Goal: Check status: Check status

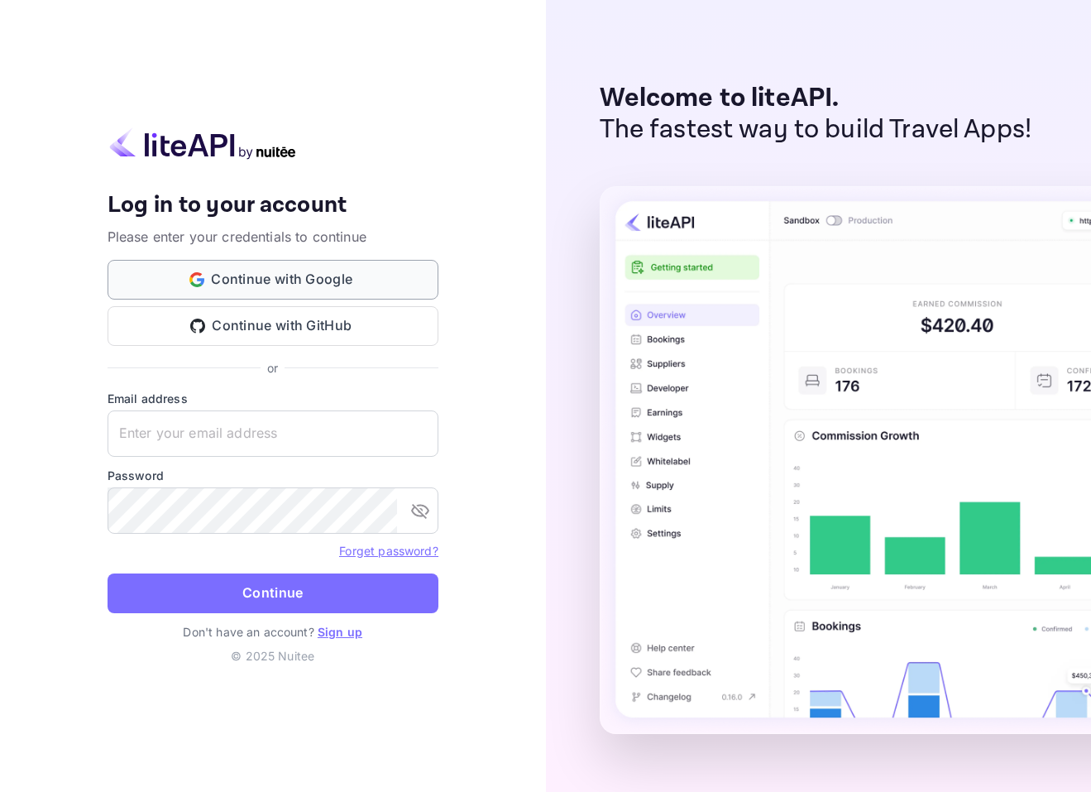
type input "[EMAIL_ADDRESS][DOMAIN_NAME]"
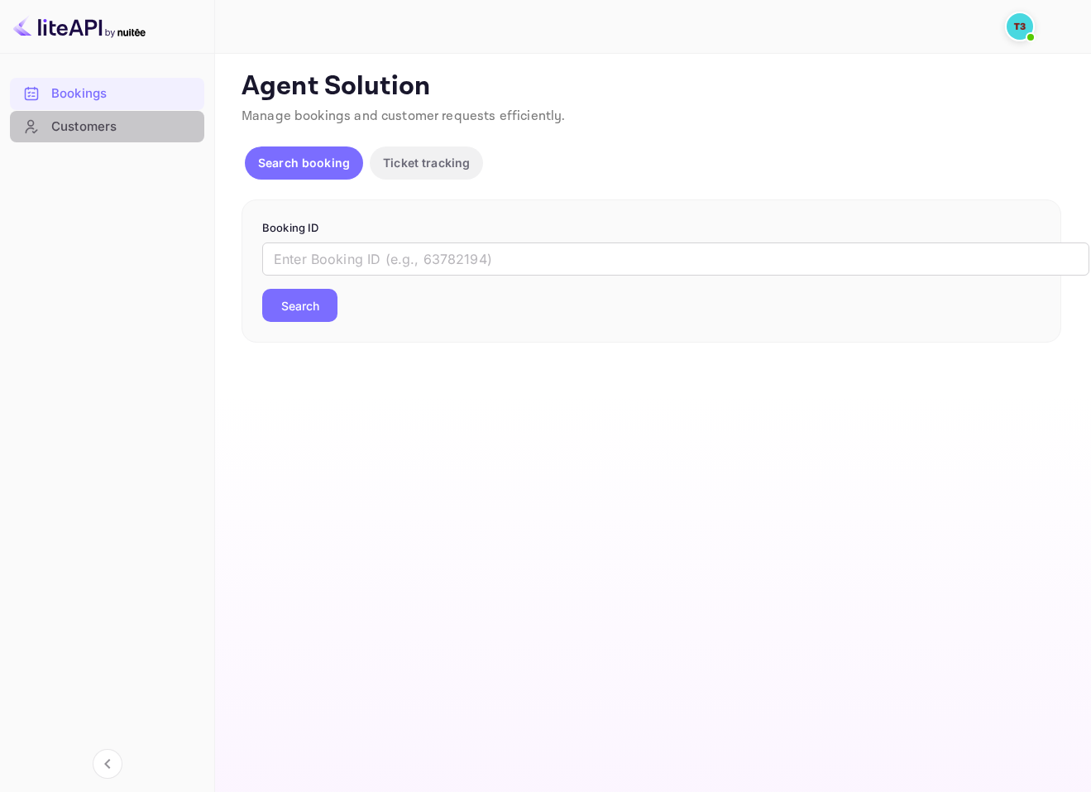
click at [74, 122] on div "Customers" at bounding box center [123, 126] width 145 height 19
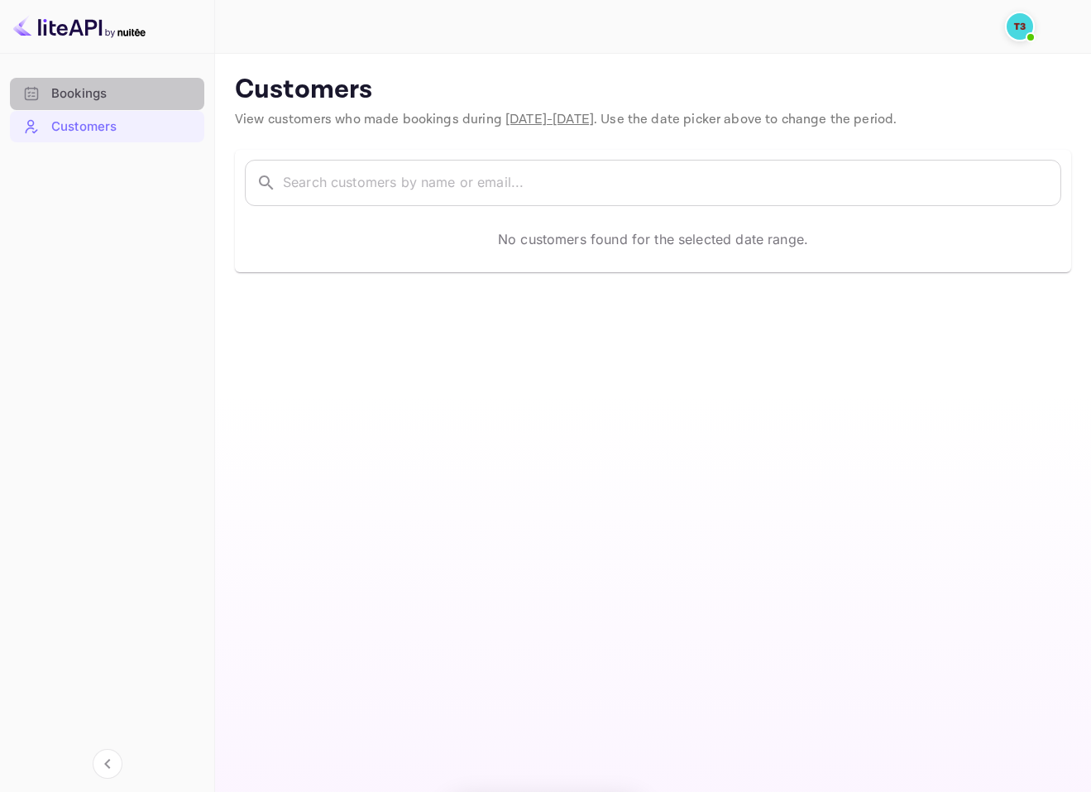
click at [103, 84] on div "Bookings" at bounding box center [107, 94] width 194 height 32
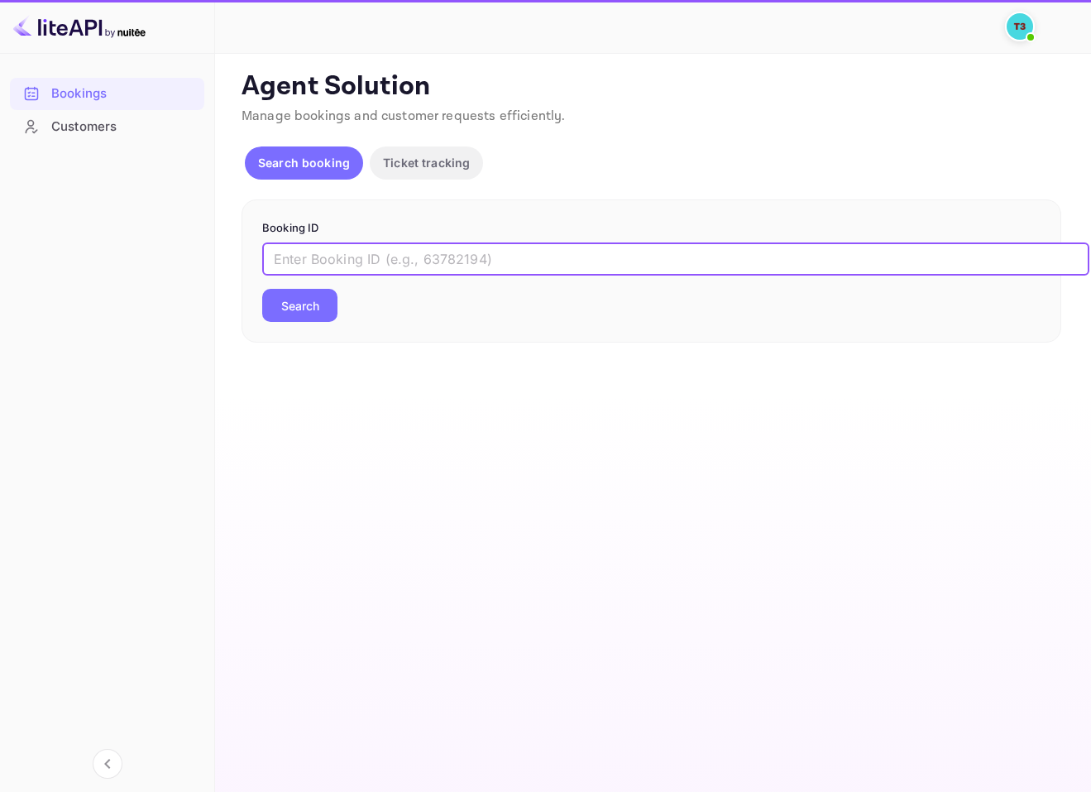
click at [345, 271] on input "text" at bounding box center [675, 258] width 827 height 33
paste input "313582447"
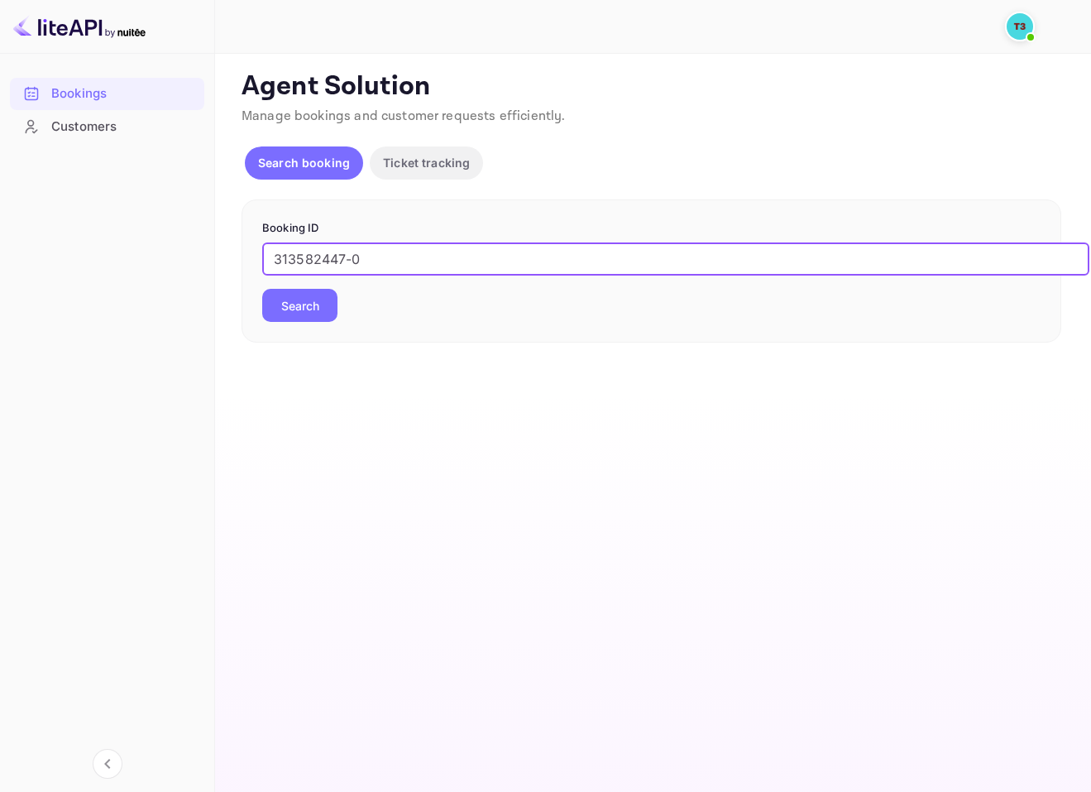
type input "313582447-0"
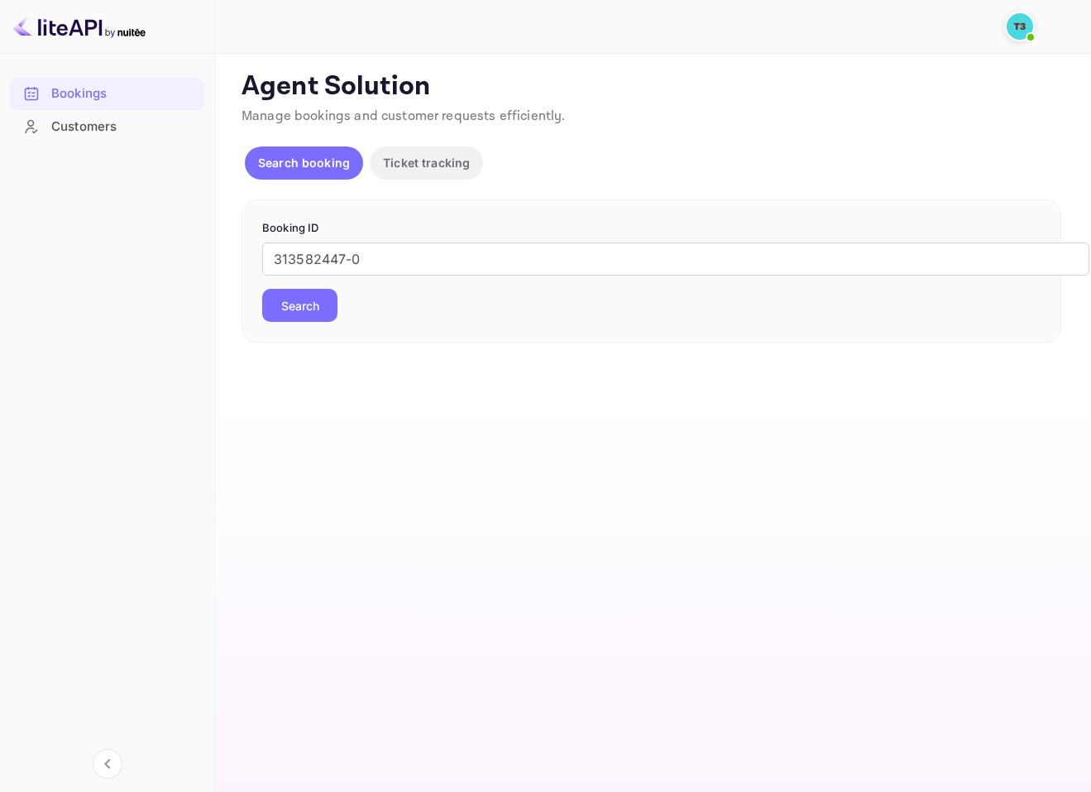
drag, startPoint x: 273, startPoint y: 300, endPoint x: 273, endPoint y: 288, distance: 12.4
click at [273, 299] on button "Search" at bounding box center [299, 305] width 75 height 33
click at [395, 156] on p "Ticket tracking" at bounding box center [426, 162] width 87 height 17
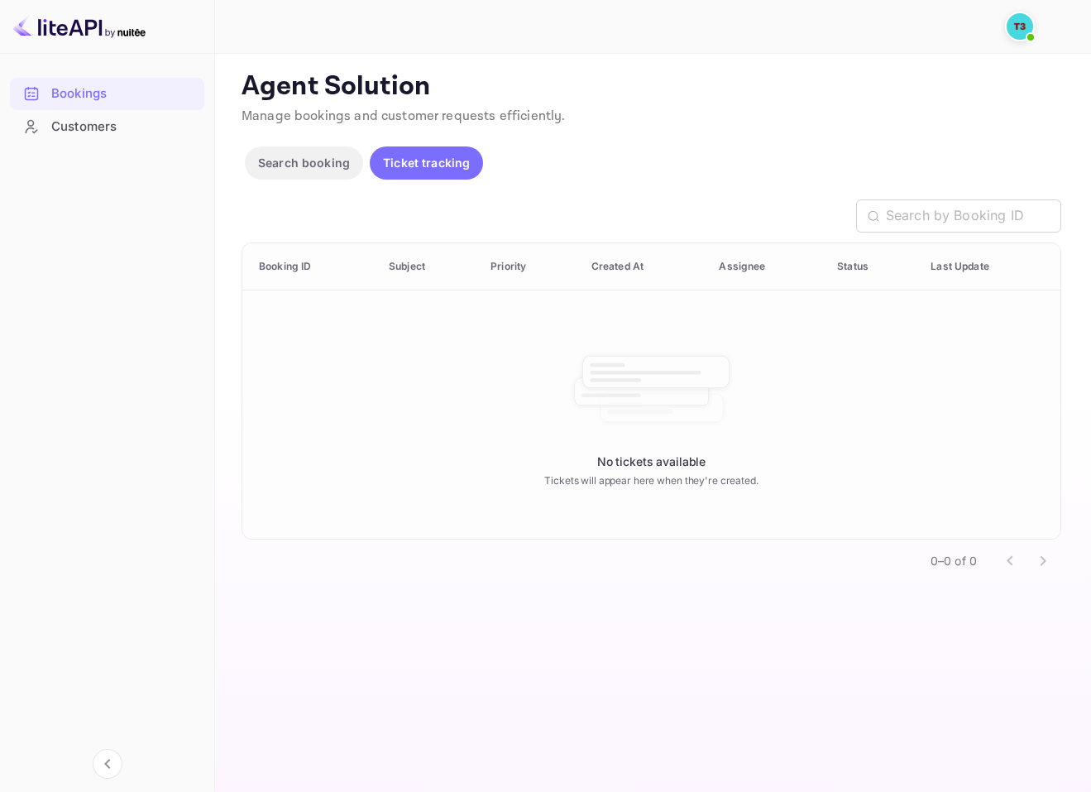
click at [323, 166] on p "Search booking" at bounding box center [304, 162] width 92 height 17
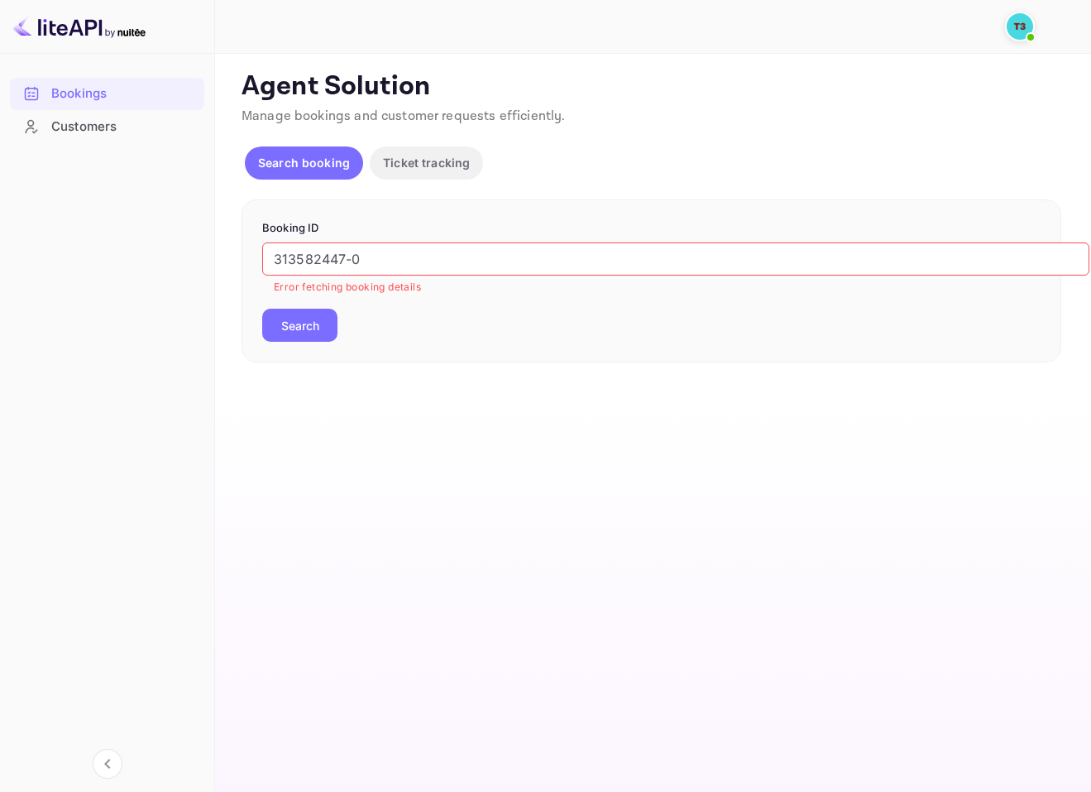
click at [394, 170] on p "Ticket tracking" at bounding box center [426, 162] width 87 height 17
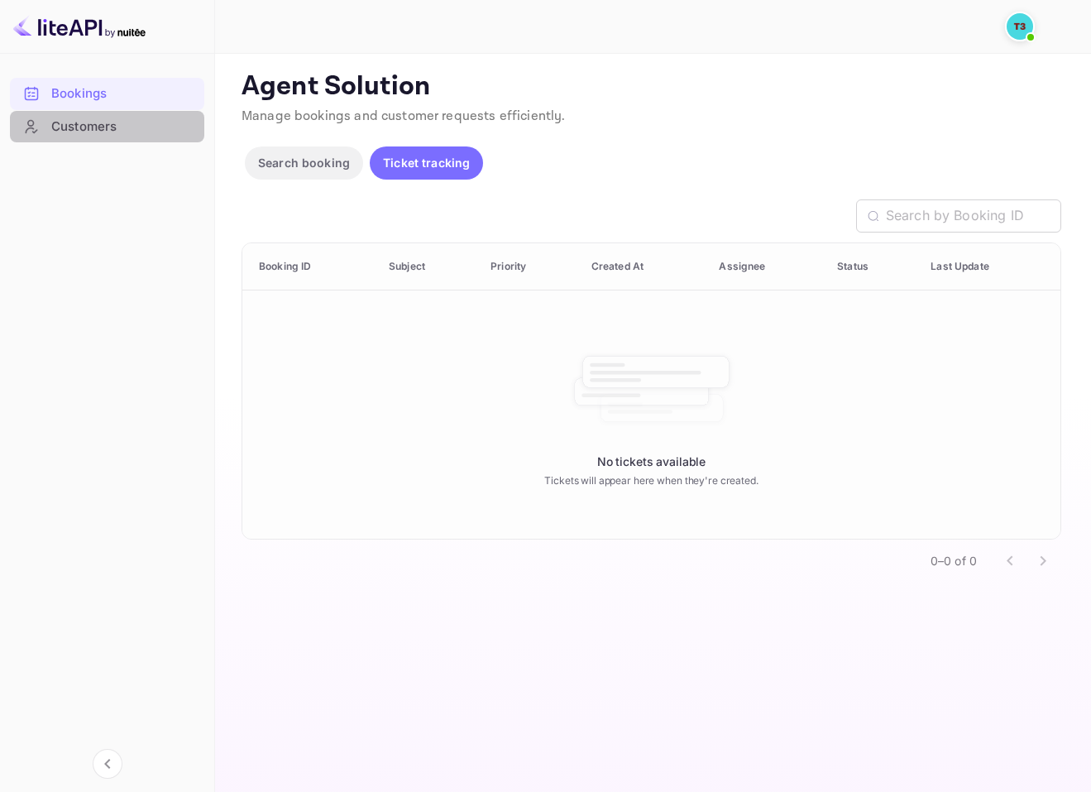
click at [61, 129] on div "Customers" at bounding box center [123, 126] width 145 height 19
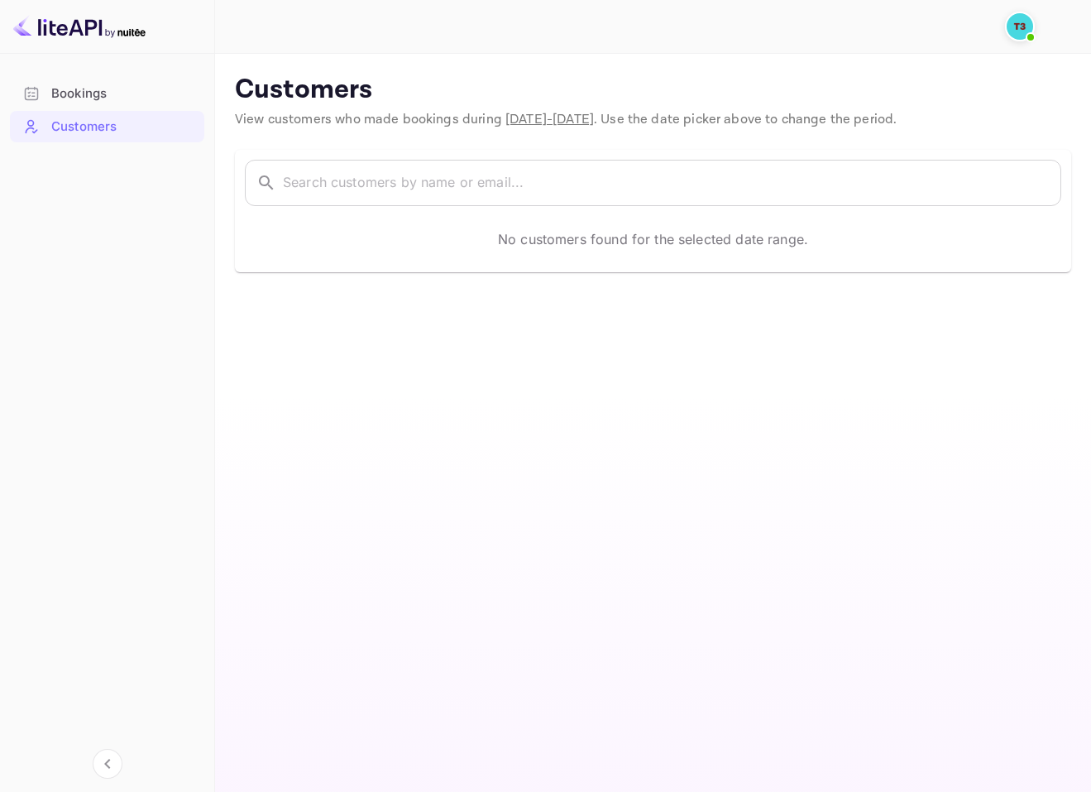
click at [33, 98] on icon at bounding box center [31, 93] width 17 height 17
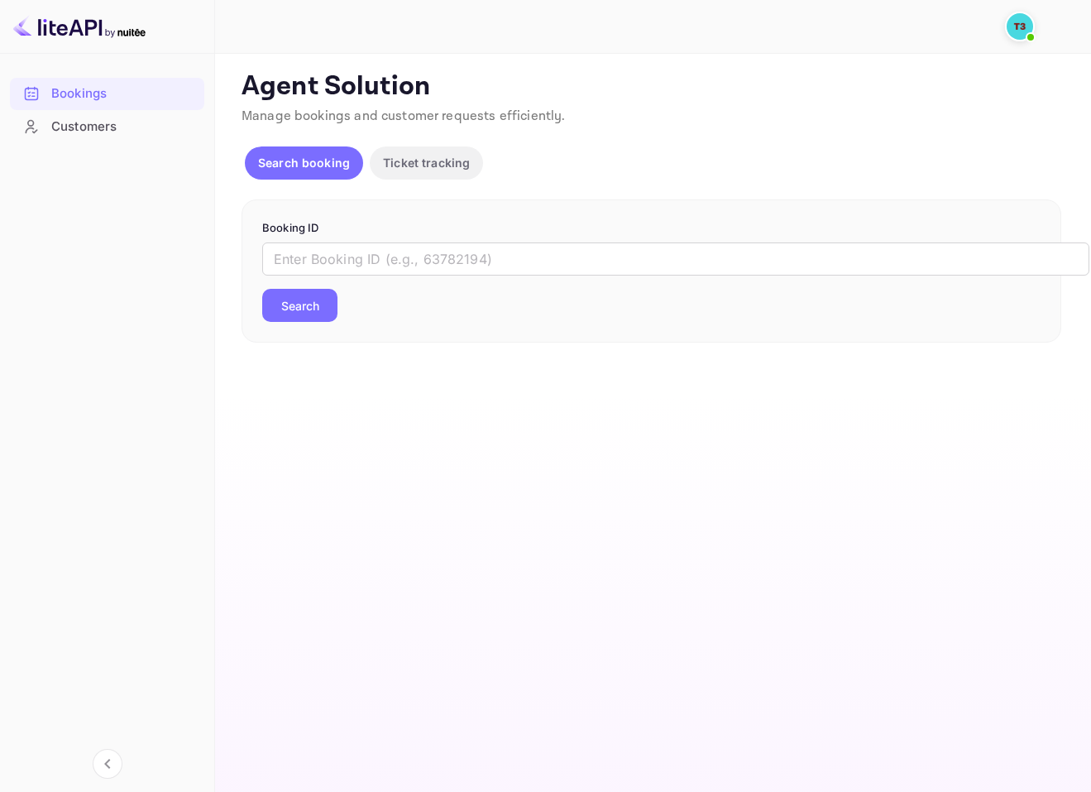
click at [79, 131] on div "Customers" at bounding box center [123, 126] width 145 height 19
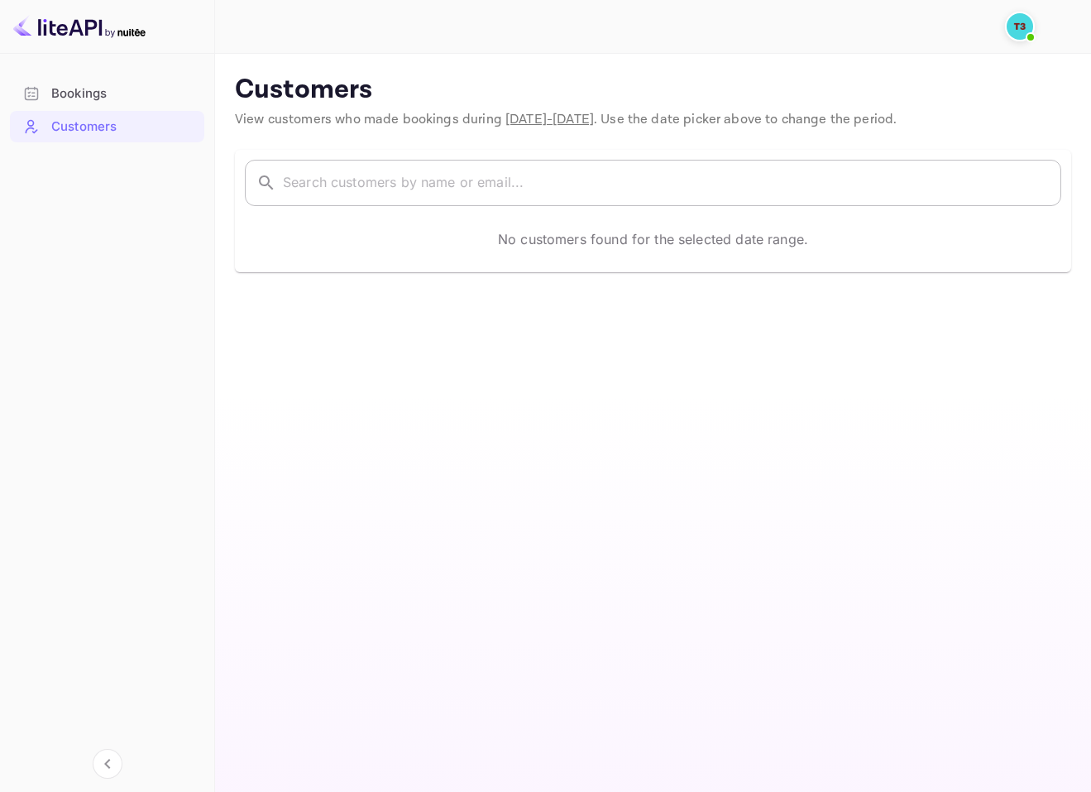
click at [510, 194] on input "text" at bounding box center [672, 183] width 778 height 46
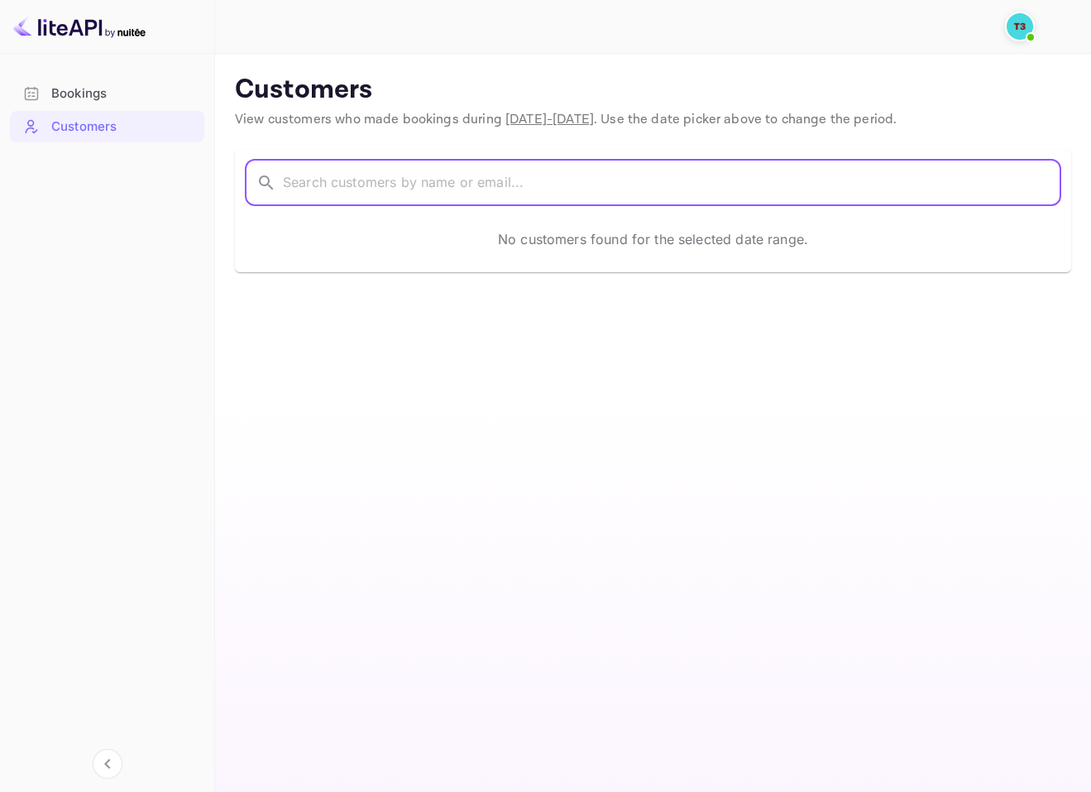
paste input "[DEMOGRAPHIC_DATA]"
type input "[DEMOGRAPHIC_DATA]"
